Goal: Find specific page/section: Find specific page/section

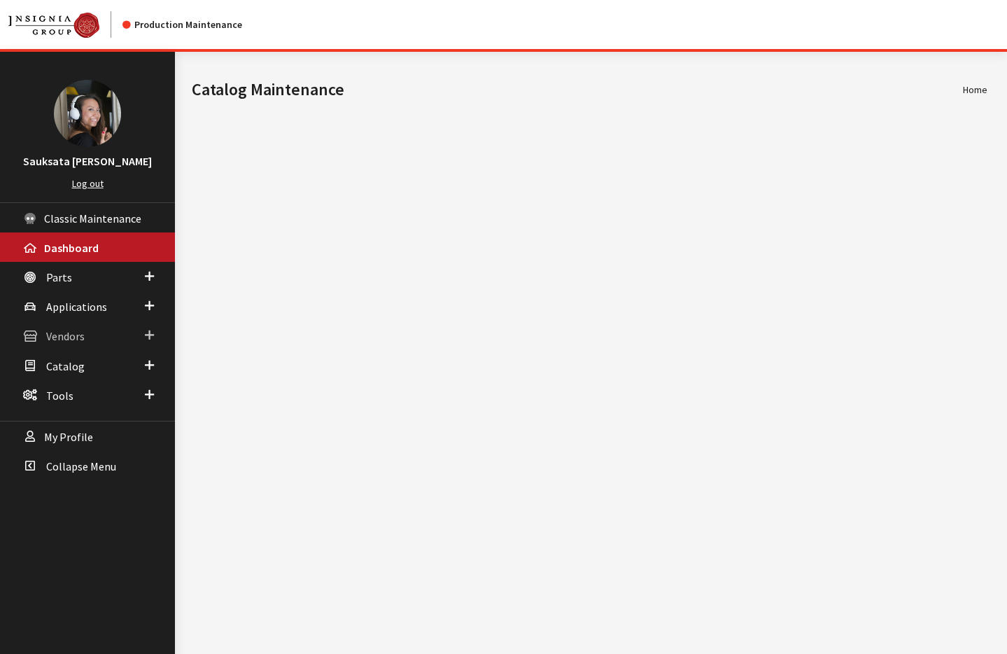
click at [89, 337] on link "Vendors" at bounding box center [87, 334] width 175 height 29
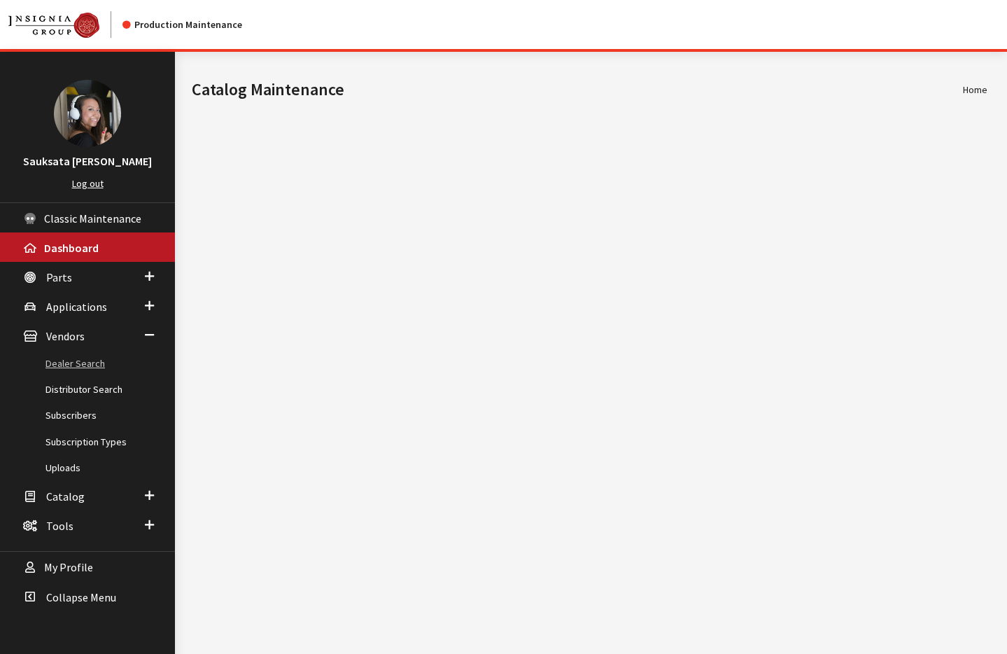
click at [85, 360] on link "Dealer Search" at bounding box center [87, 364] width 175 height 26
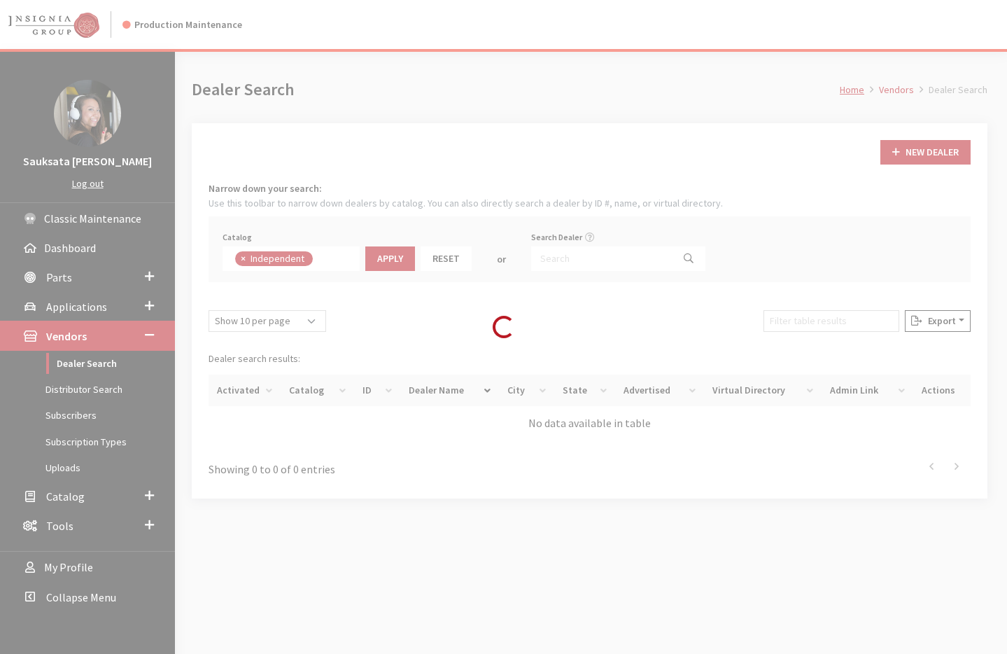
scroll to position [102, 0]
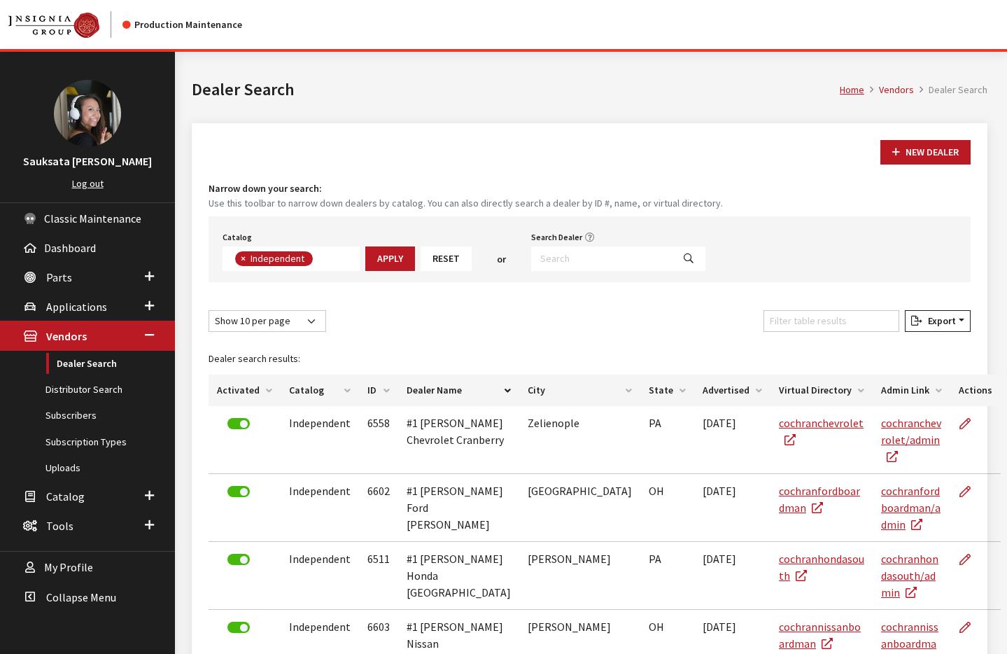
click at [232, 255] on ul "× Independent" at bounding box center [272, 258] width 81 height 13
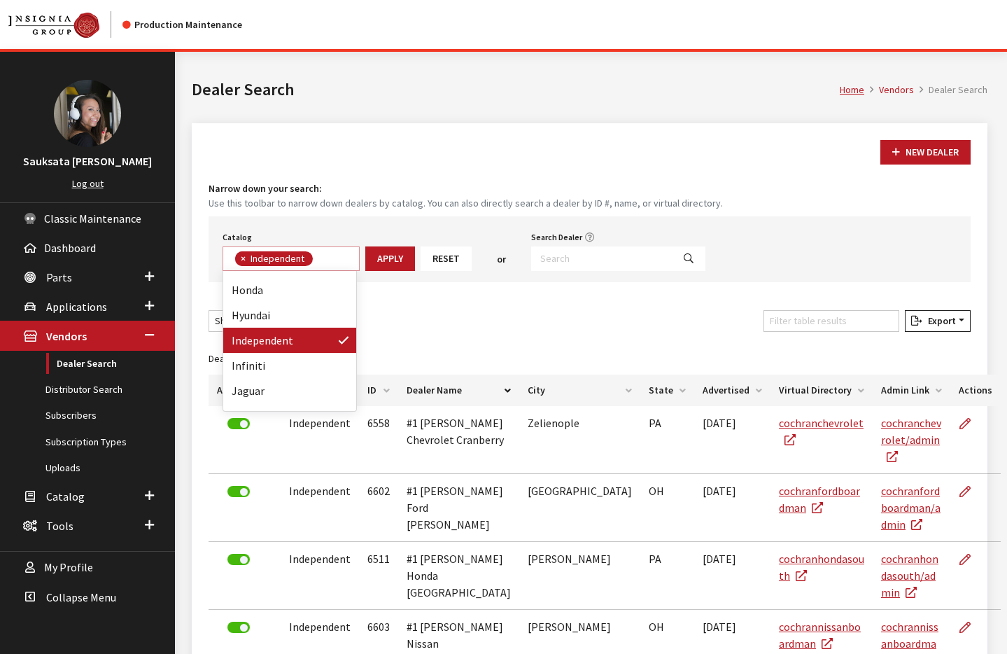
click at [241, 258] on span "×" at bounding box center [243, 258] width 5 height 13
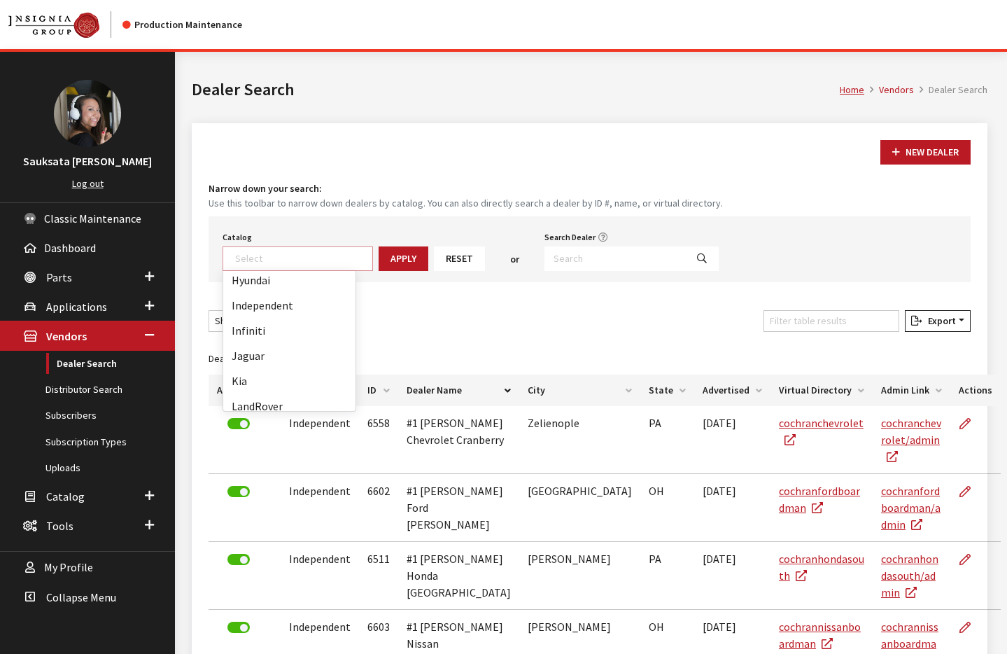
scroll to position [568, 0]
drag, startPoint x: 295, startPoint y: 397, endPoint x: 299, endPoint y: 390, distance: 8.2
select select "16"
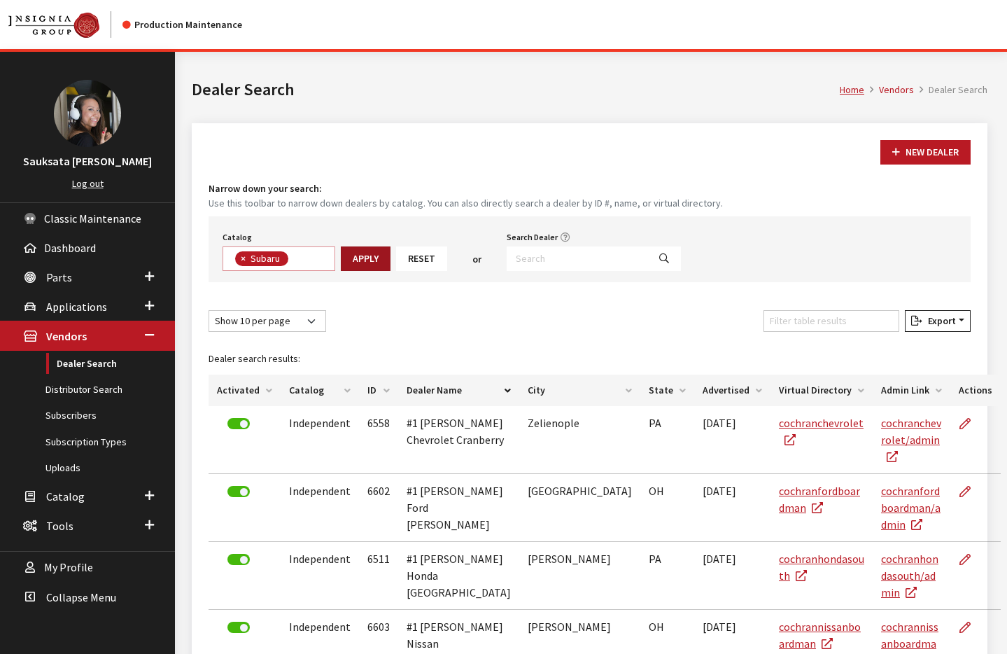
click at [374, 251] on button "Apply" at bounding box center [366, 258] width 50 height 24
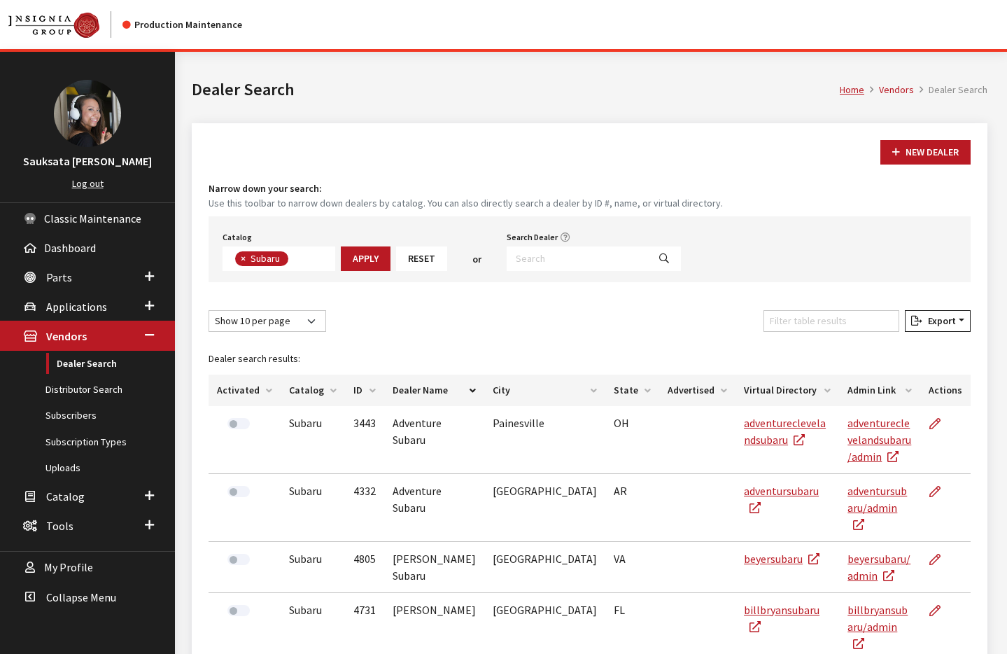
click at [236, 402] on th "Activated" at bounding box center [245, 389] width 72 height 31
click at [235, 387] on th "Activated" at bounding box center [245, 389] width 72 height 31
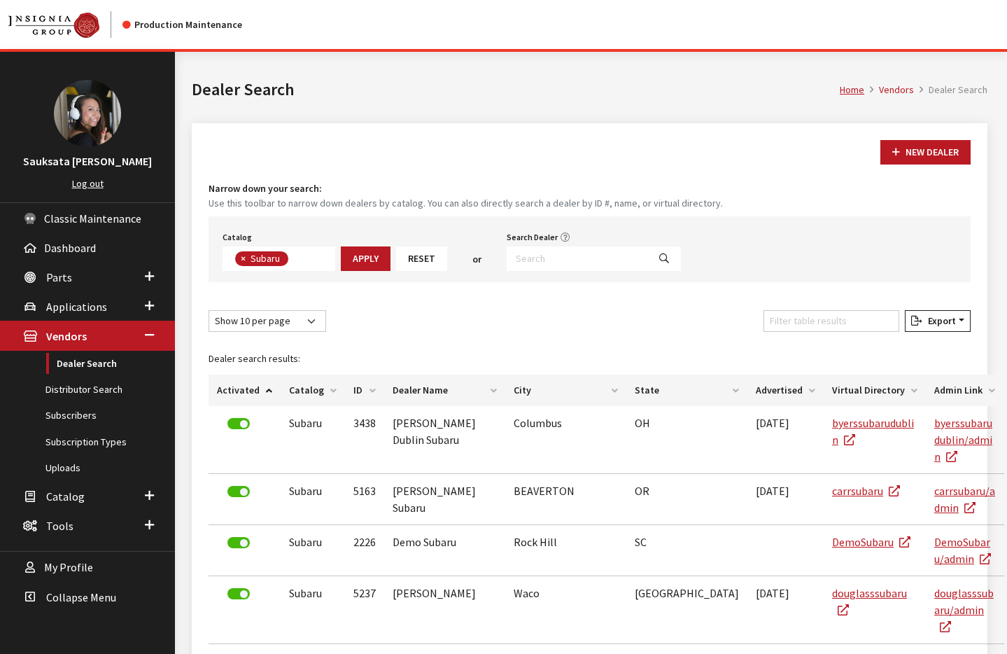
click at [235, 387] on th "Activated" at bounding box center [245, 389] width 72 height 31
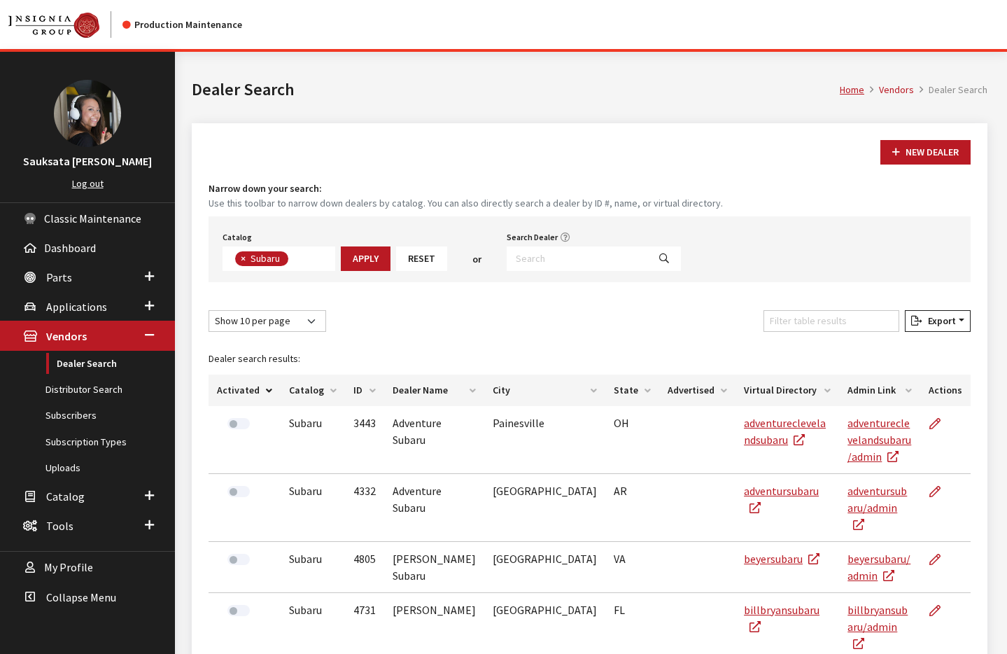
click at [235, 387] on th "Activated" at bounding box center [245, 389] width 72 height 31
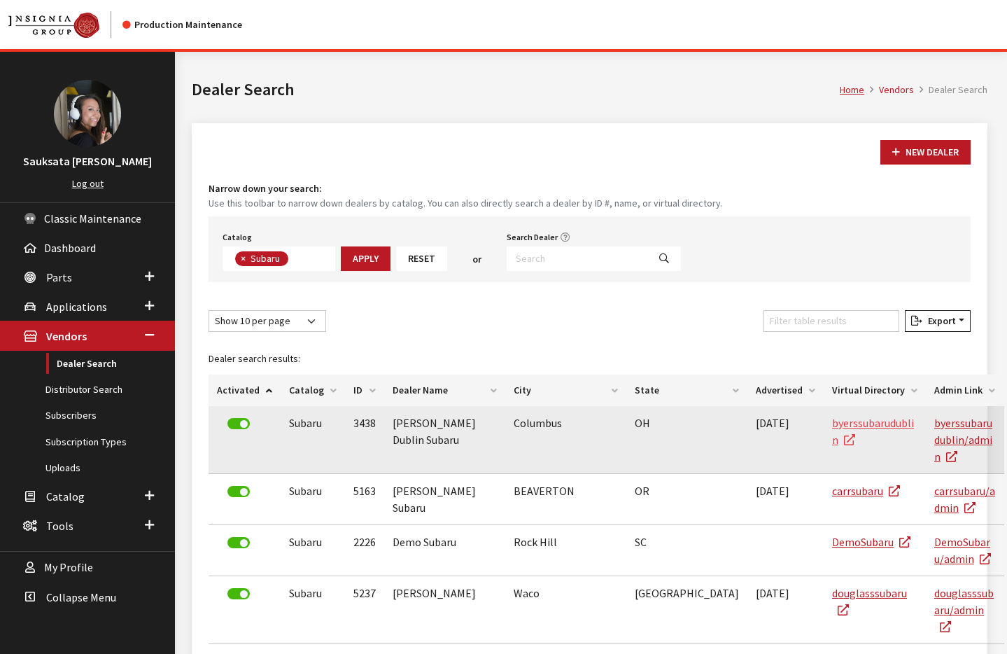
click at [832, 418] on link "byerssubarudublin" at bounding box center [873, 431] width 82 height 31
